Goal: Communication & Community: Answer question/provide support

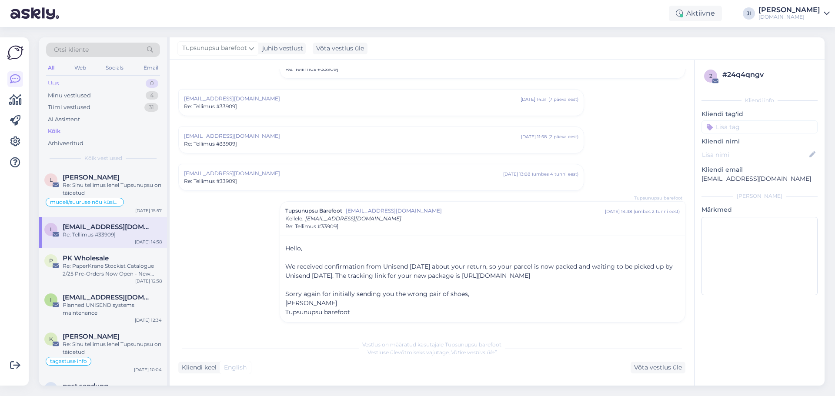
click at [131, 83] on div "Uus 0" at bounding box center [103, 83] width 114 height 12
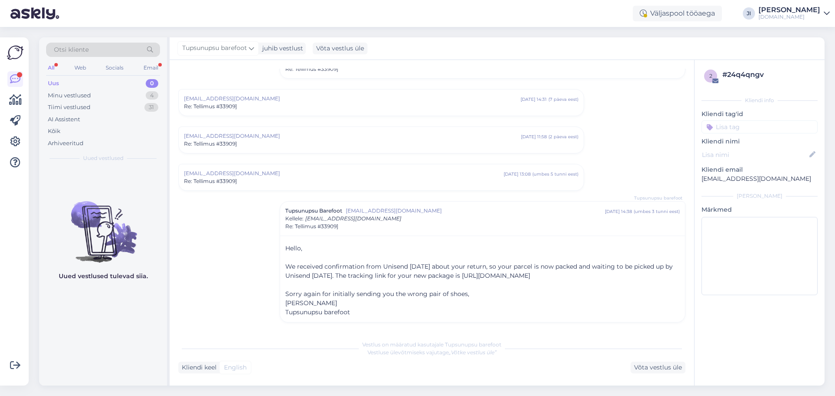
click at [75, 89] on div "Uus 0" at bounding box center [103, 83] width 114 height 12
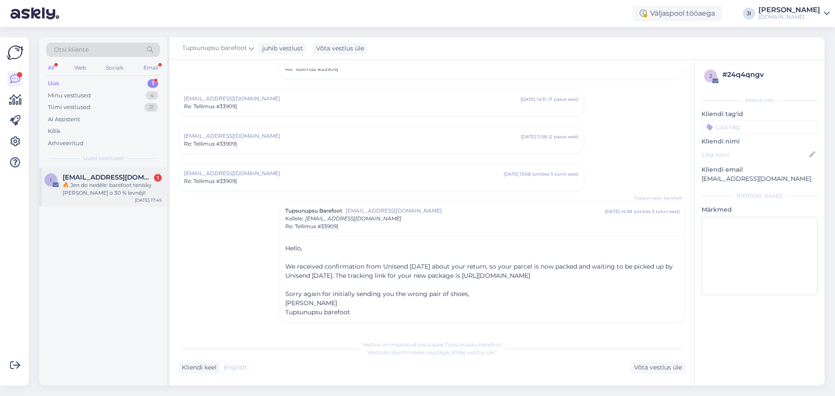
click at [116, 173] on div "i [EMAIL_ADDRESS][DOMAIN_NAME] 1 🔥 Jen do neděle: barefoot tenisky [PERSON_NAME…" at bounding box center [103, 186] width 128 height 39
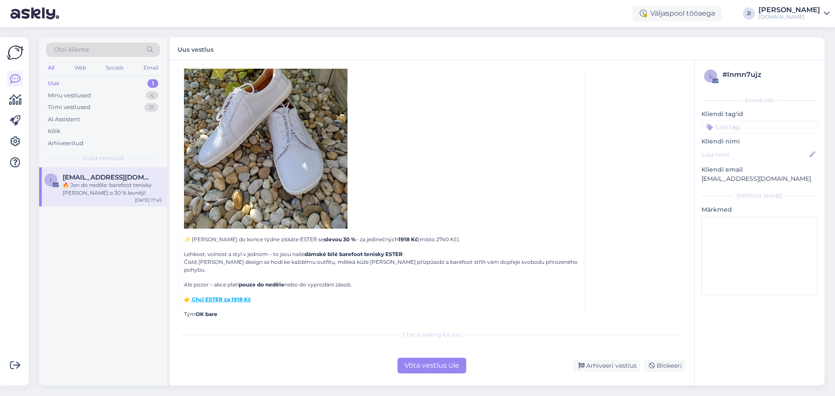
scroll to position [391, 0]
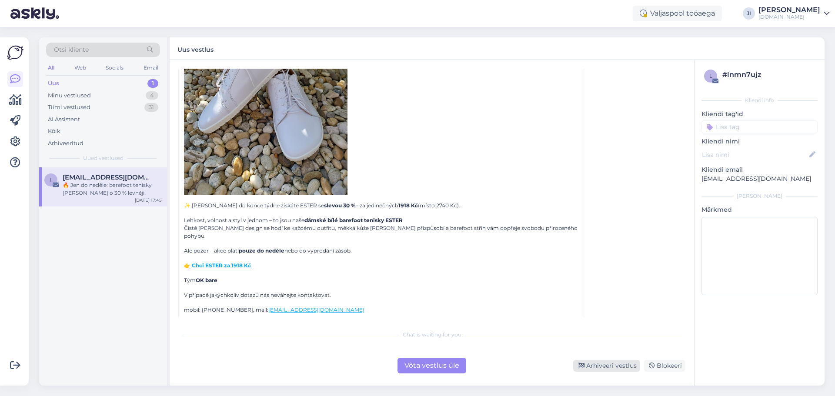
click at [606, 366] on div "Arhiveeri vestlus" at bounding box center [606, 366] width 67 height 12
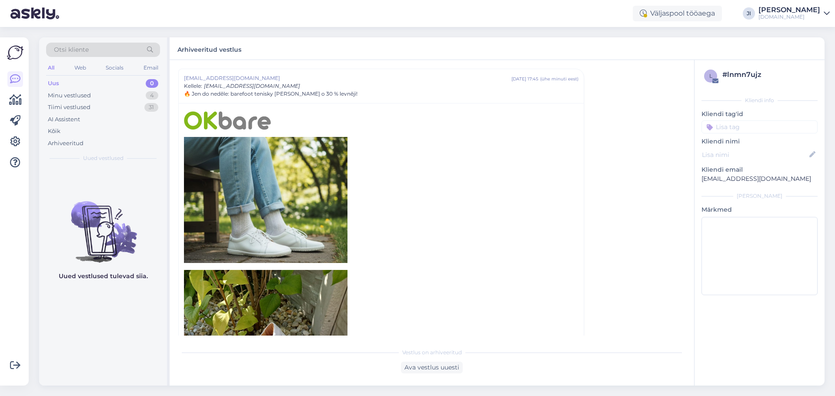
click at [87, 81] on div "Uus 0" at bounding box center [103, 83] width 114 height 12
click at [90, 93] on div "Minu vestlused" at bounding box center [69, 95] width 43 height 9
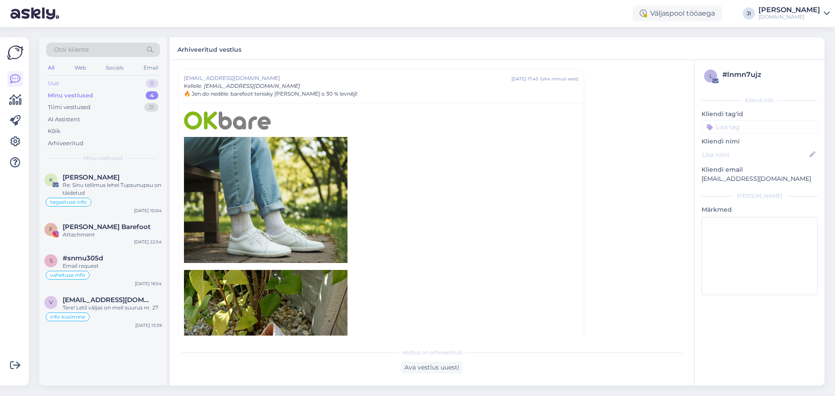
click at [98, 81] on div "Uus 0" at bounding box center [103, 83] width 114 height 12
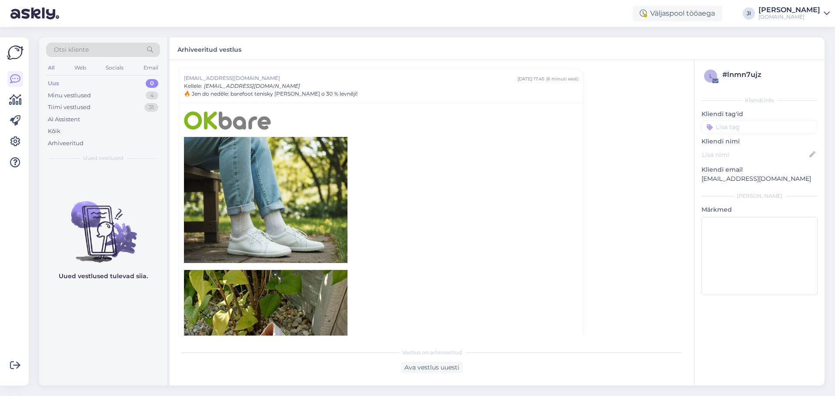
click at [803, 14] on div "[DOMAIN_NAME]" at bounding box center [789, 16] width 62 height 7
click at [747, 73] on div "Logi välja" at bounding box center [752, 75] width 155 height 16
